Goal: Task Accomplishment & Management: Complete application form

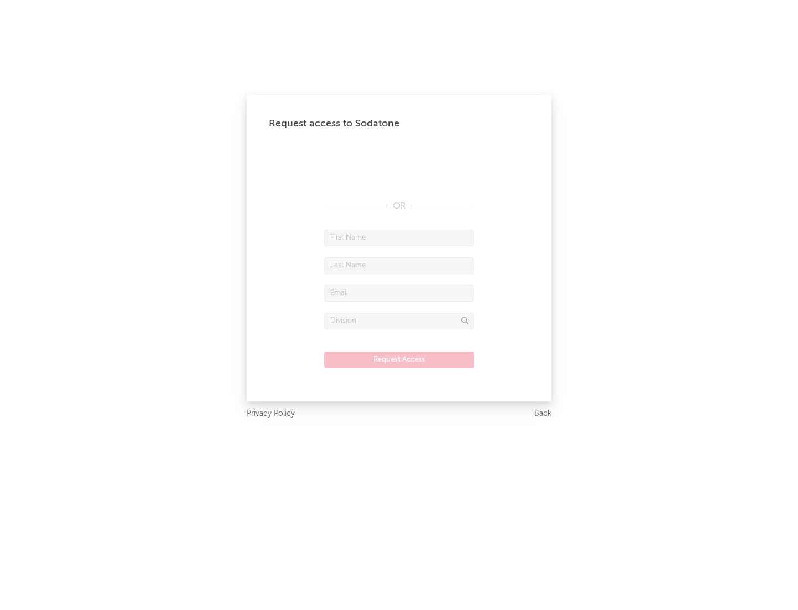
click at [399, 237] on input "text" at bounding box center [399, 237] width 150 height 17
type input "[PERSON_NAME]"
click at [399, 265] on input "text" at bounding box center [399, 265] width 150 height 17
type input "[PERSON_NAME]"
click at [399, 293] on input "text" at bounding box center [399, 293] width 150 height 17
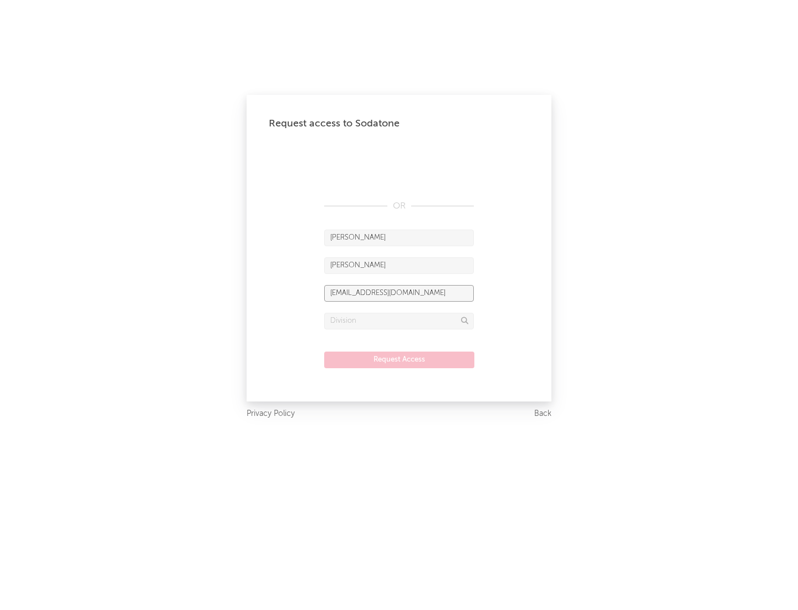
type input "[EMAIL_ADDRESS][DOMAIN_NAME]"
click at [399, 320] on input "text" at bounding box center [399, 321] width 150 height 17
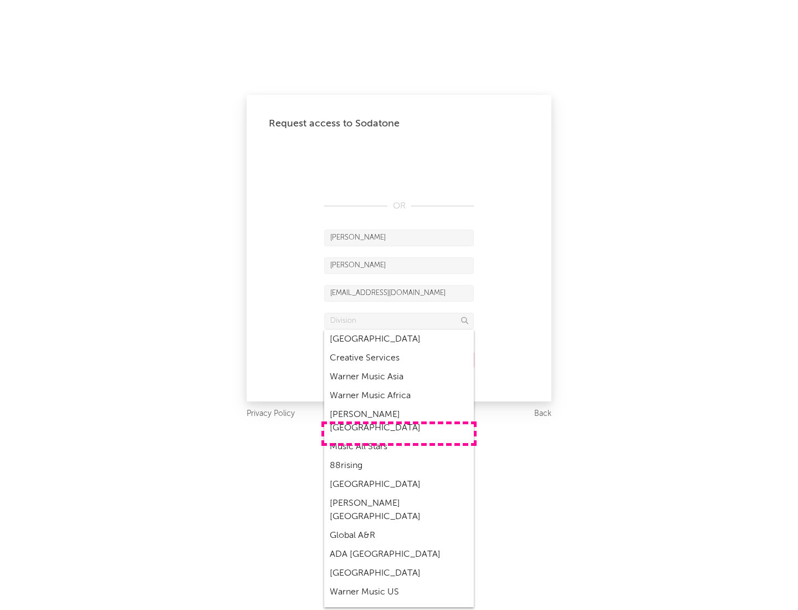
click at [399, 437] on div "Music All Stars" at bounding box center [399, 446] width 150 height 19
type input "Music All Stars"
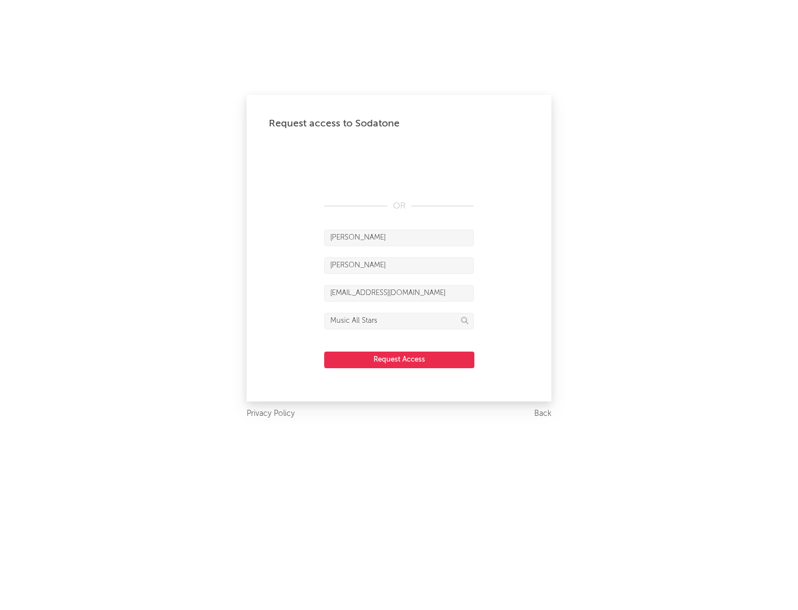
click at [399, 359] on button "Request Access" at bounding box center [399, 359] width 150 height 17
